Goal: Information Seeking & Learning: Learn about a topic

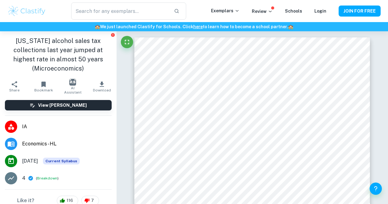
scroll to position [1627, 0]
click at [273, 7] on div "Review" at bounding box center [262, 10] width 21 height 7
click at [273, 10] on icon at bounding box center [270, 11] width 5 height 5
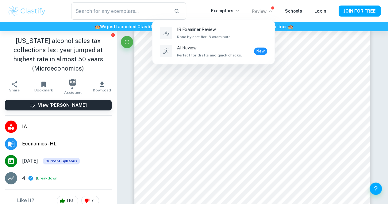
click at [285, 90] on div at bounding box center [194, 102] width 388 height 204
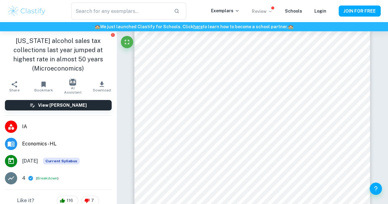
drag, startPoint x: 130, startPoint y: 65, endPoint x: 122, endPoint y: 169, distance: 104.1
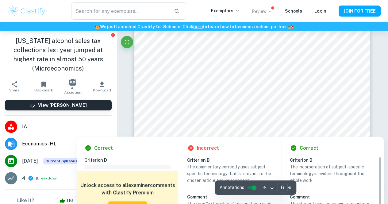
scroll to position [1648, 0]
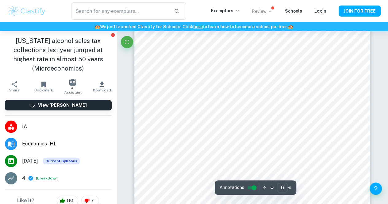
click at [265, 185] on button "button" at bounding box center [265, 188] width 8 height 10
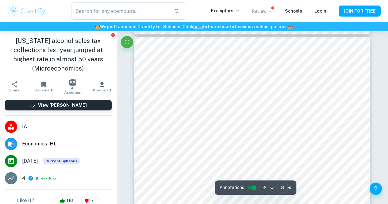
click at [265, 185] on button "button" at bounding box center [265, 188] width 8 height 10
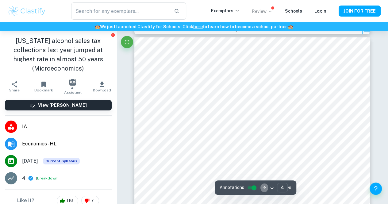
click at [265, 185] on button "button" at bounding box center [265, 188] width 8 height 10
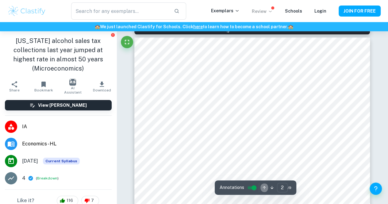
click at [265, 185] on button "button" at bounding box center [265, 188] width 8 height 10
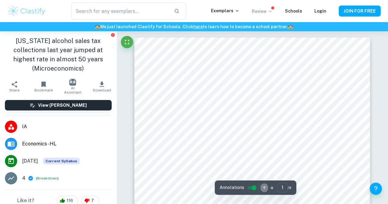
click at [265, 185] on button "button" at bounding box center [265, 188] width 8 height 10
click at [271, 188] on icon "button" at bounding box center [272, 187] width 5 height 5
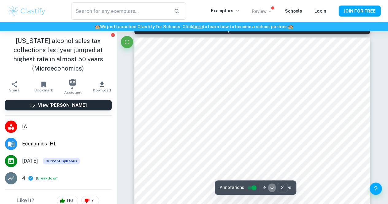
click at [271, 188] on icon "button" at bounding box center [272, 187] width 5 height 5
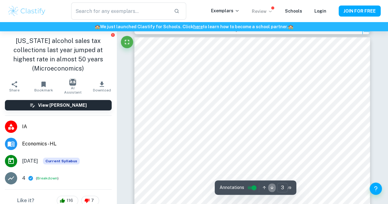
click at [271, 188] on icon "button" at bounding box center [272, 187] width 5 height 5
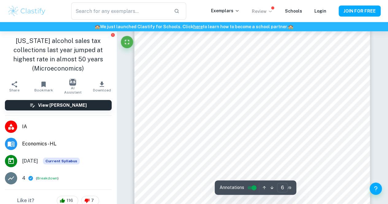
scroll to position [1644, 0]
click at [250, 185] on input "controlled" at bounding box center [254, 187] width 22 height 7
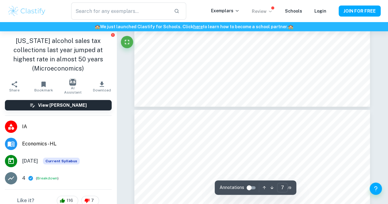
type input "8"
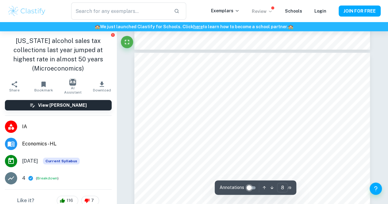
click at [253, 189] on input "controlled" at bounding box center [249, 187] width 22 height 7
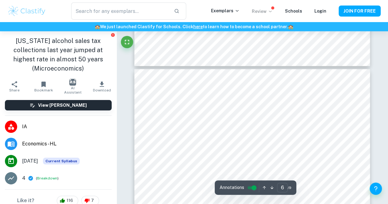
type input "5"
